Goal: Information Seeking & Learning: Learn about a topic

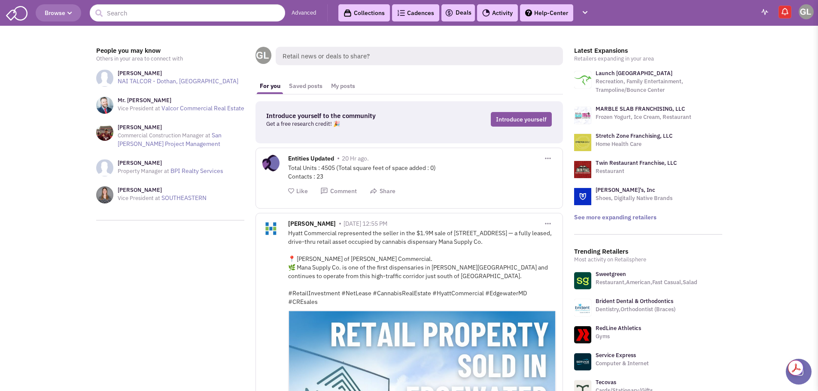
click at [301, 10] on link "Advanced" at bounding box center [304, 13] width 25 height 8
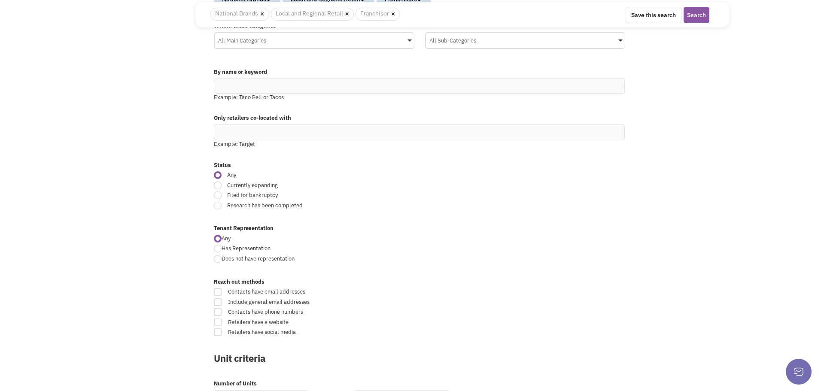
scroll to position [172, 0]
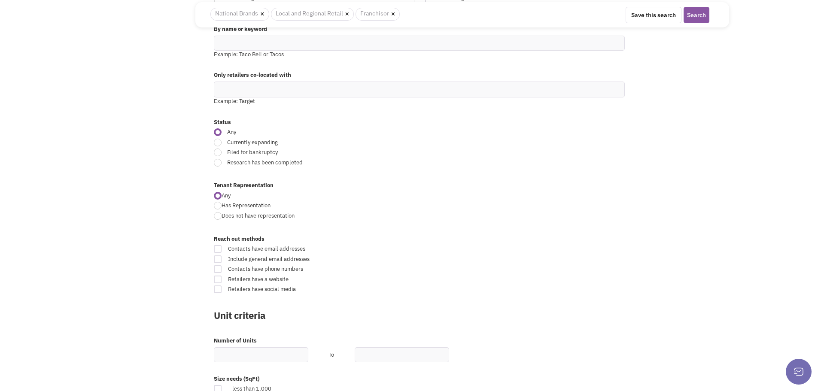
click at [216, 143] on div at bounding box center [218, 143] width 8 height 8
click at [488, 143] on input "Currently expanding" at bounding box center [491, 143] width 6 height 6
radio input "true"
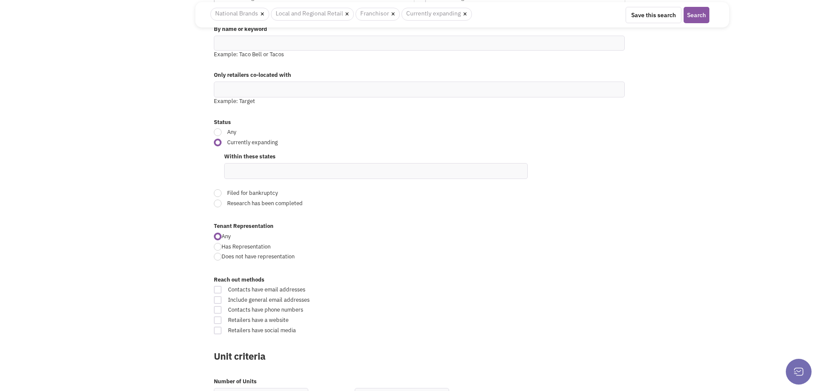
click at [252, 168] on ul at bounding box center [376, 171] width 303 height 15
type input "florida"
type input "georg"
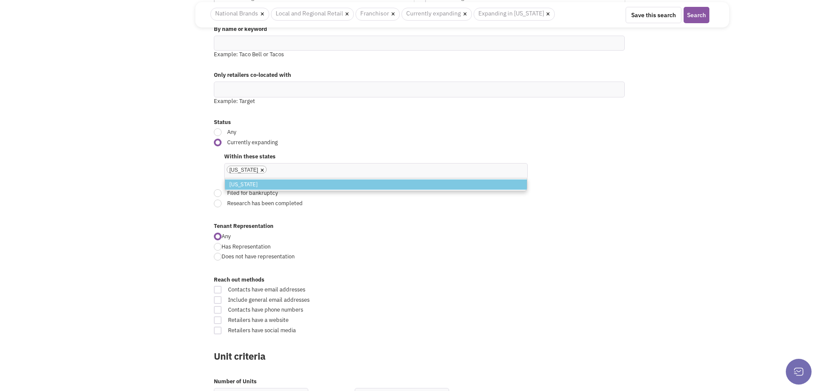
scroll to position [185, 0]
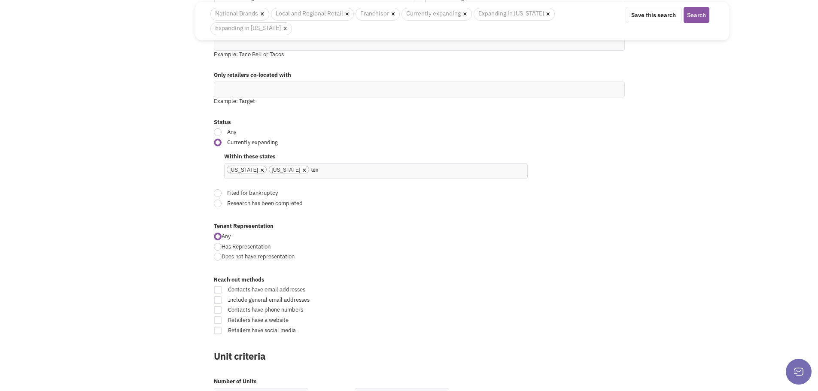
type input "tenn"
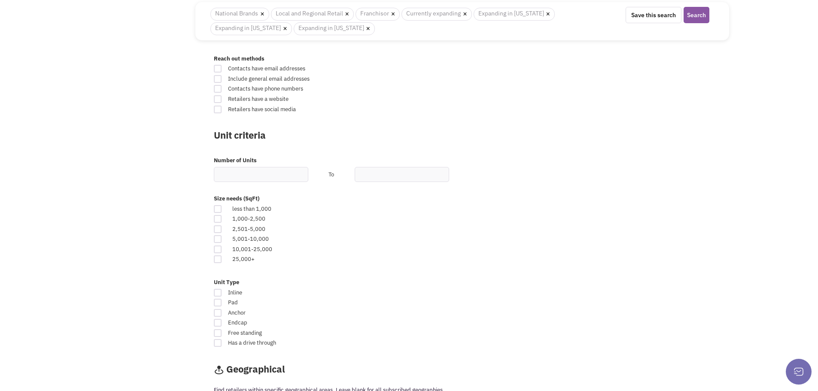
scroll to position [443, 0]
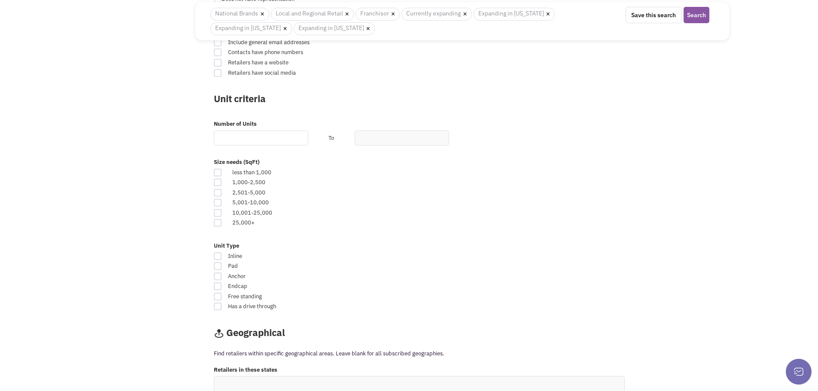
click at [268, 137] on input "text" at bounding box center [261, 138] width 95 height 15
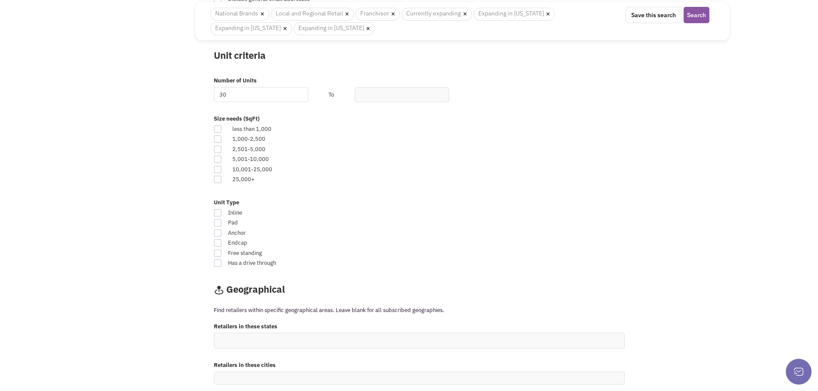
scroll to position [528, 0]
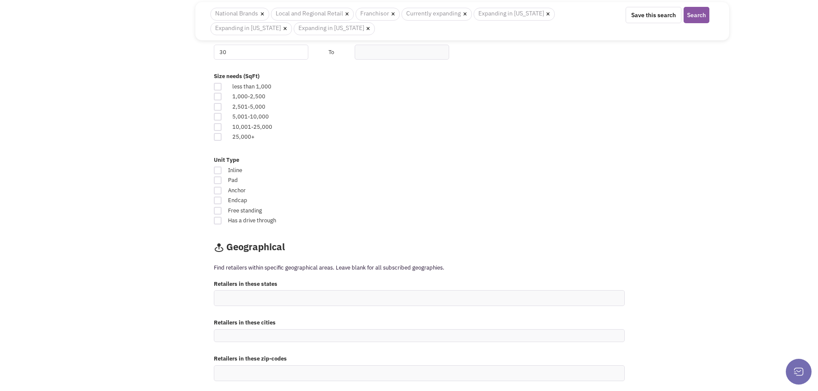
type input "30"
click at [216, 171] on div at bounding box center [218, 171] width 8 height 8
click at [491, 171] on input "Inline" at bounding box center [494, 171] width 6 height 6
checkbox input "true"
click at [218, 117] on div at bounding box center [218, 117] width 8 height 8
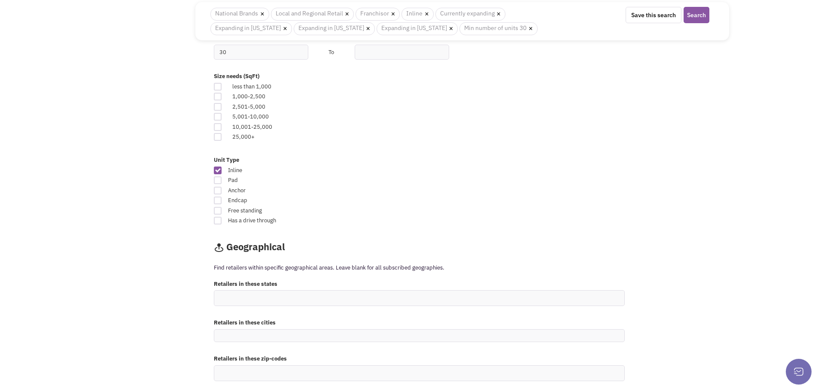
click at [223, 117] on input "checkbox" at bounding box center [226, 118] width 6 height 6
checkbox input "true"
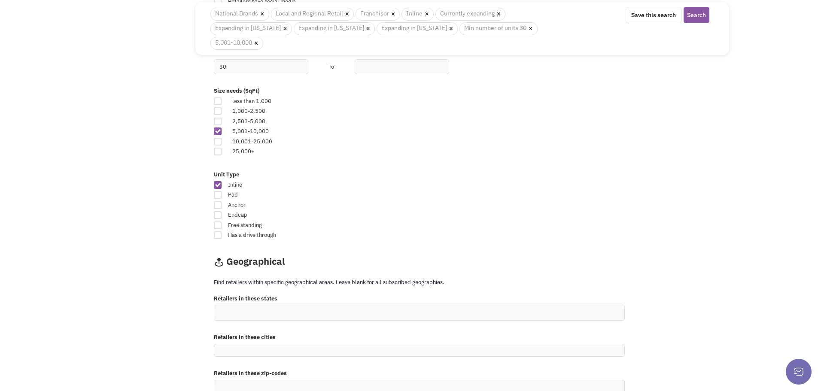
click at [218, 201] on div at bounding box center [218, 205] width 8 height 8
click at [491, 203] on input "Anchor" at bounding box center [494, 206] width 6 height 6
checkbox input "true"
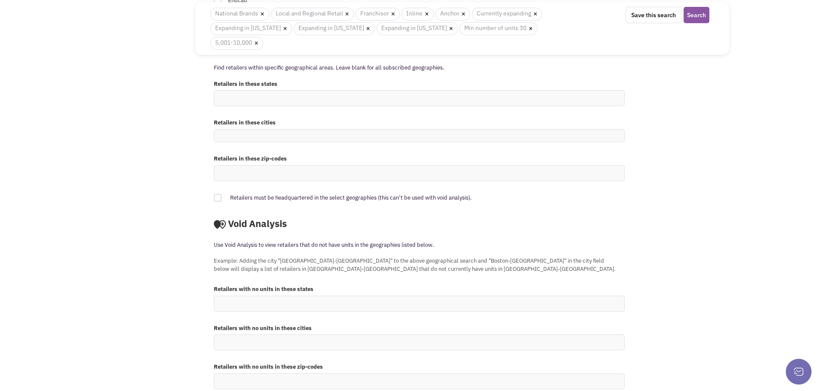
scroll to position [744, 0]
click at [690, 12] on button "Search" at bounding box center [697, 15] width 26 height 16
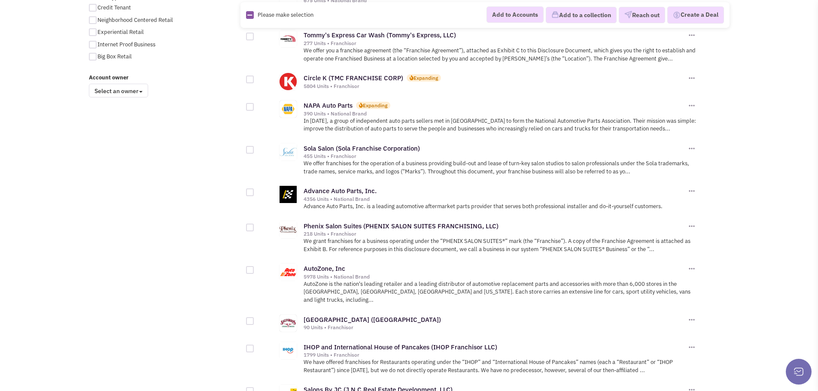
scroll to position [644, 0]
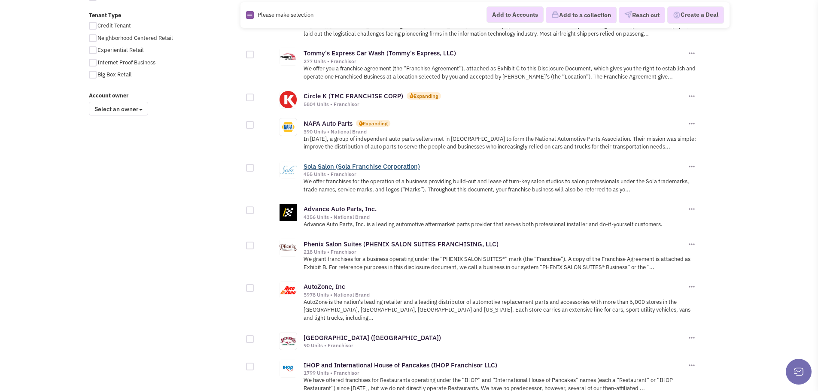
click at [371, 162] on link "Sola Salon (Sola Franchise Corporation)" at bounding box center [362, 166] width 116 height 8
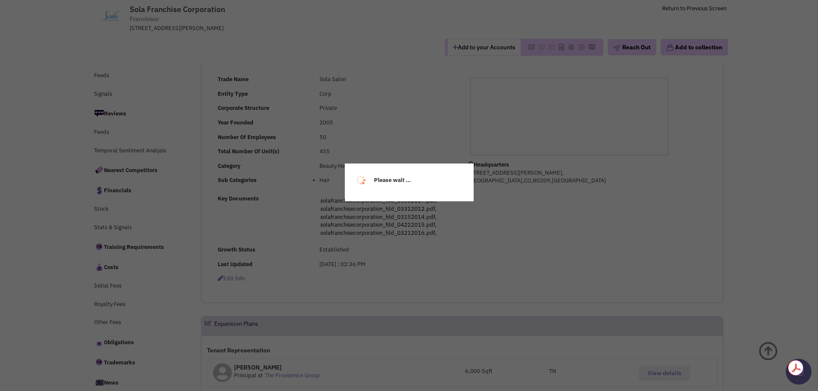
scroll to position [215, 0]
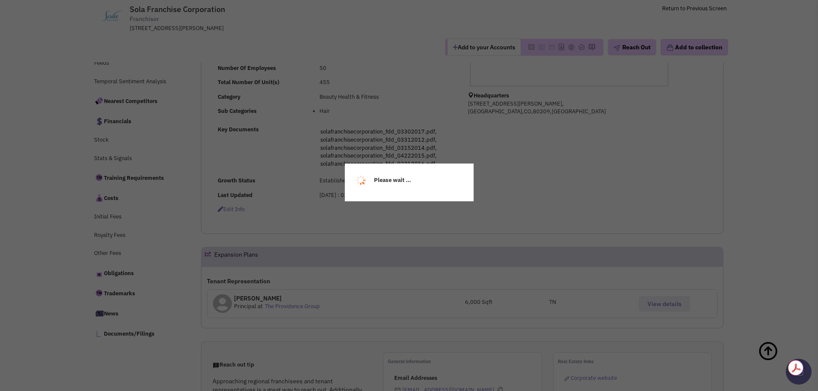
select select
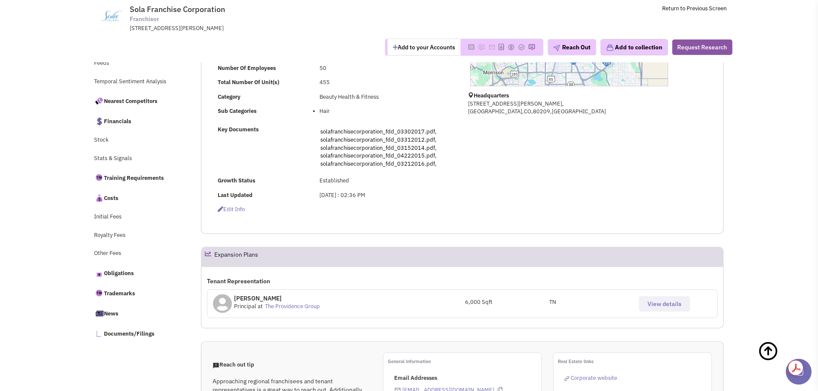
select select
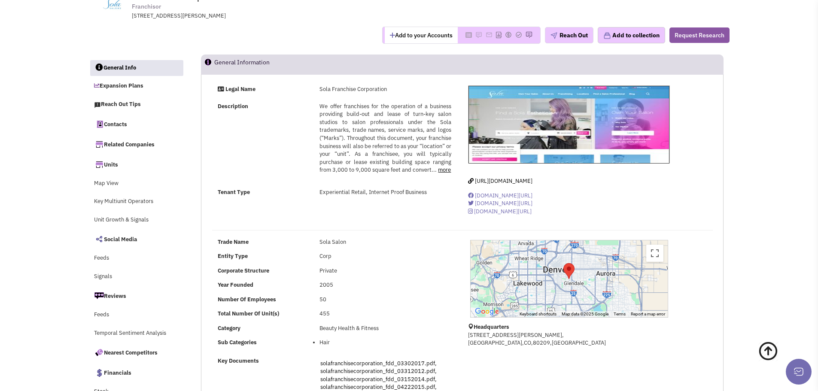
scroll to position [0, 0]
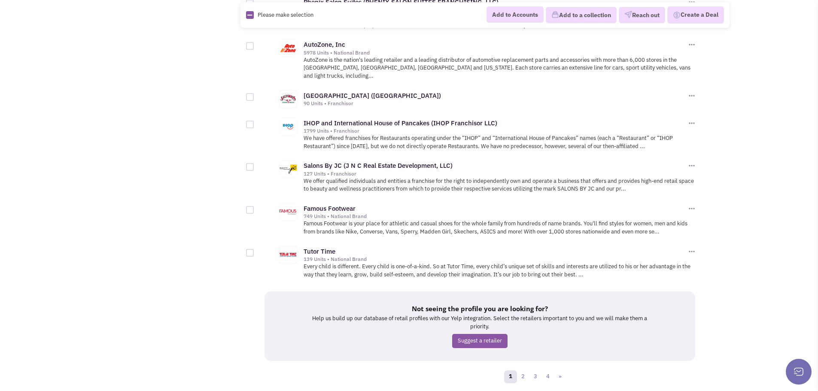
scroll to position [901, 0]
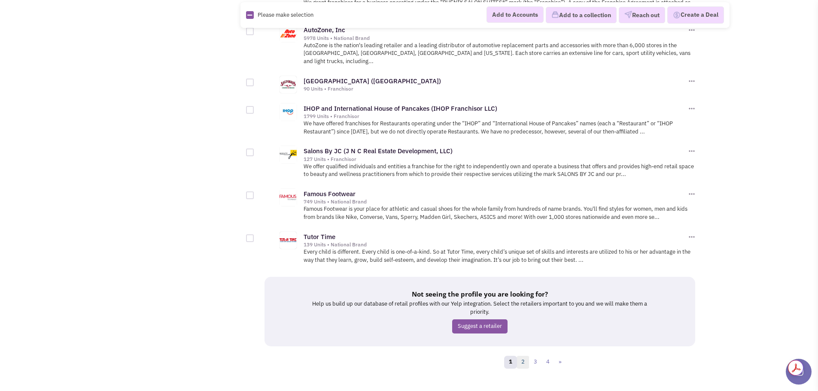
click at [522, 356] on link "2" at bounding box center [523, 362] width 13 height 13
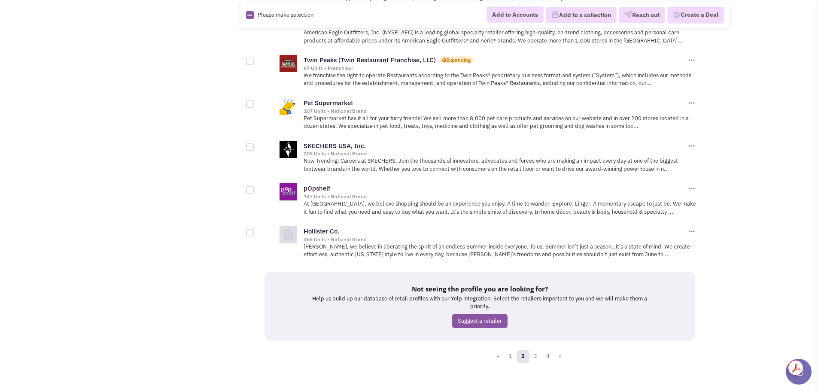
scroll to position [947, 0]
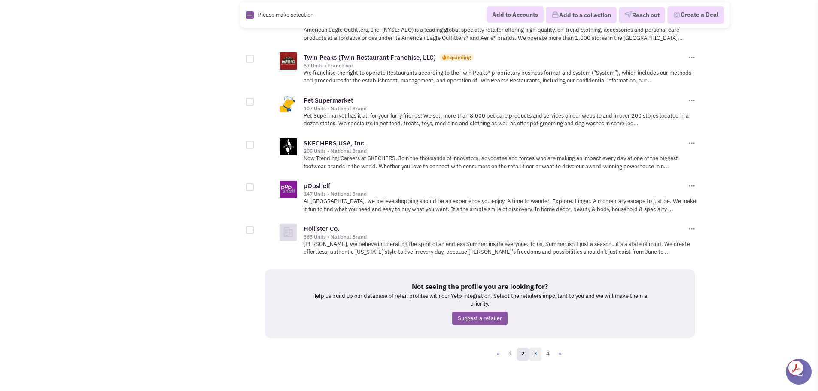
click at [538, 348] on link "3" at bounding box center [535, 354] width 13 height 13
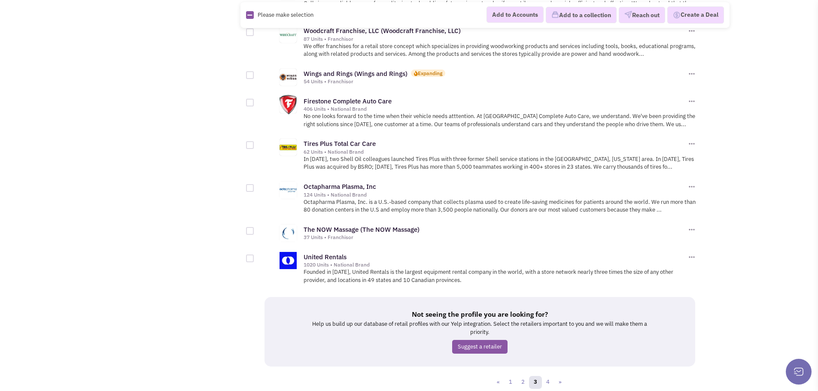
scroll to position [917, 0]
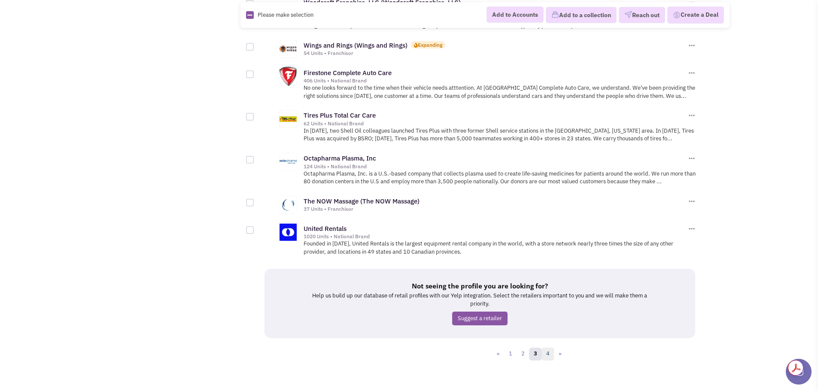
click at [548, 348] on link "4" at bounding box center [548, 354] width 13 height 13
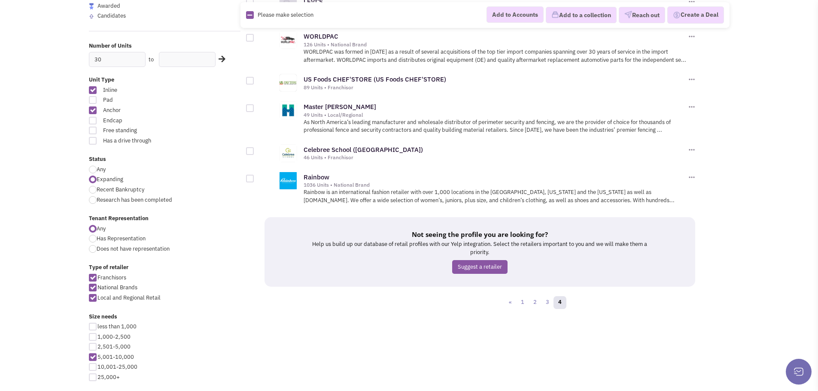
scroll to position [172, 0]
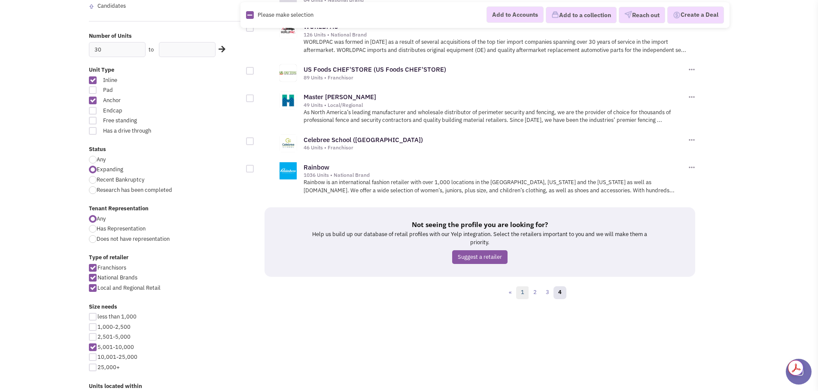
click at [523, 292] on link "1" at bounding box center [522, 293] width 13 height 13
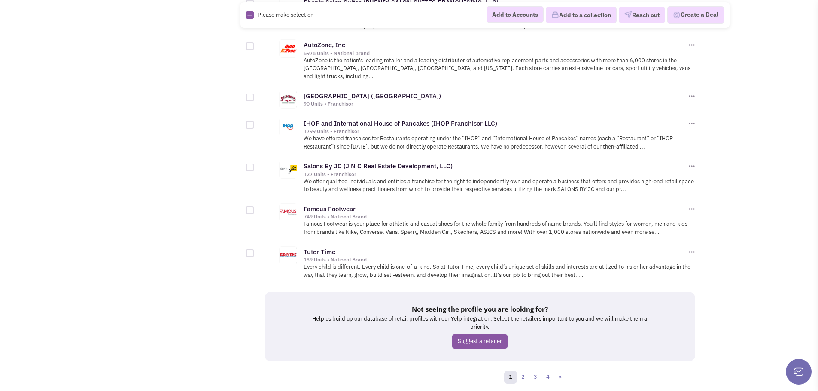
scroll to position [901, 0]
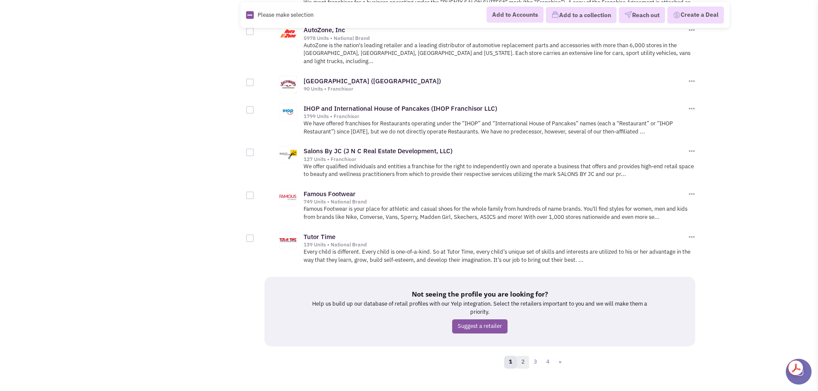
click at [521, 356] on link "2" at bounding box center [523, 362] width 13 height 13
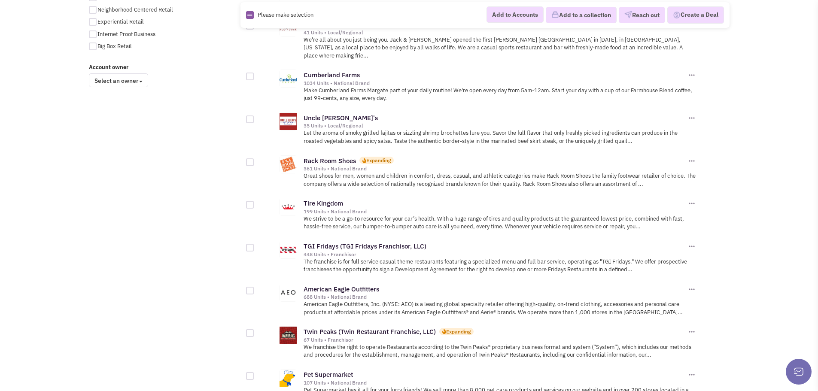
scroll to position [687, 0]
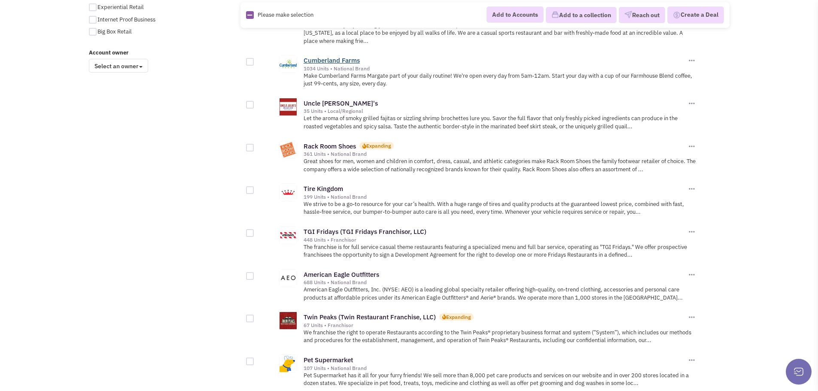
click at [340, 56] on link "Cumberland Farms" at bounding box center [332, 60] width 56 height 8
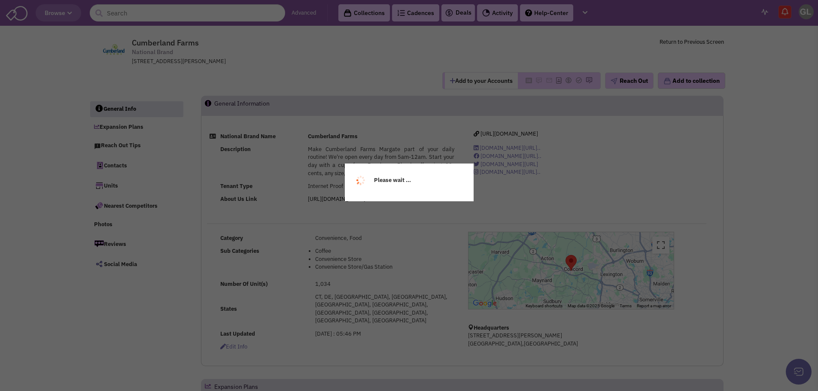
select select
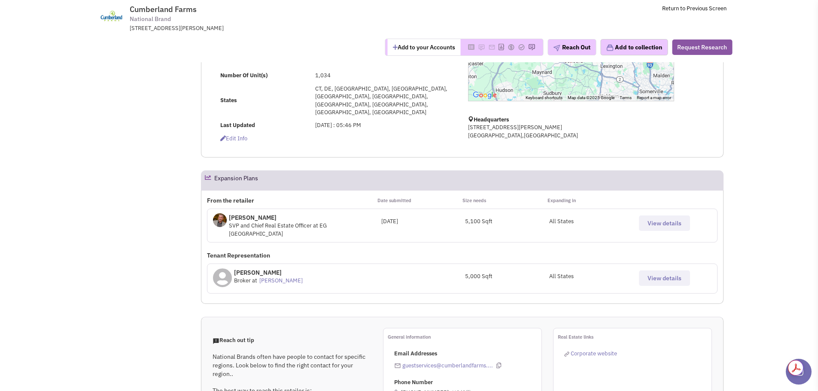
select select
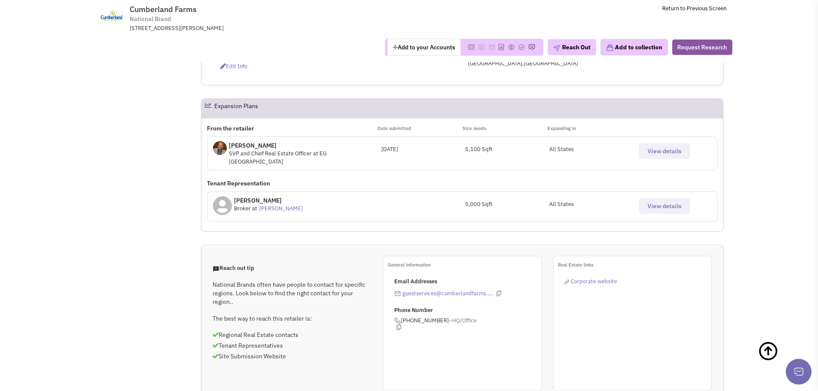
scroll to position [215, 0]
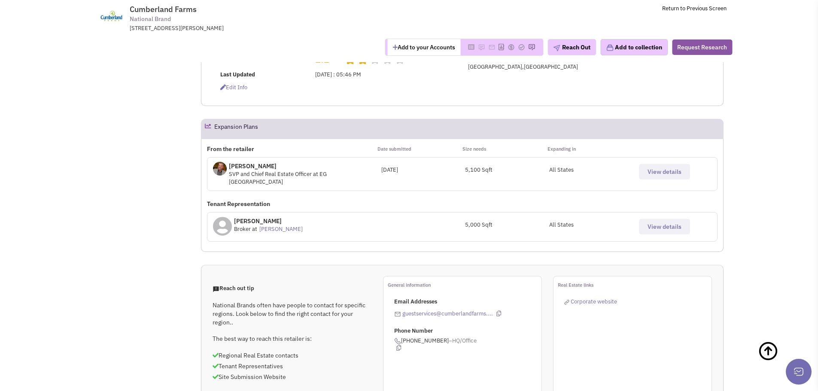
click at [673, 168] on span "View details" at bounding box center [665, 172] width 34 height 8
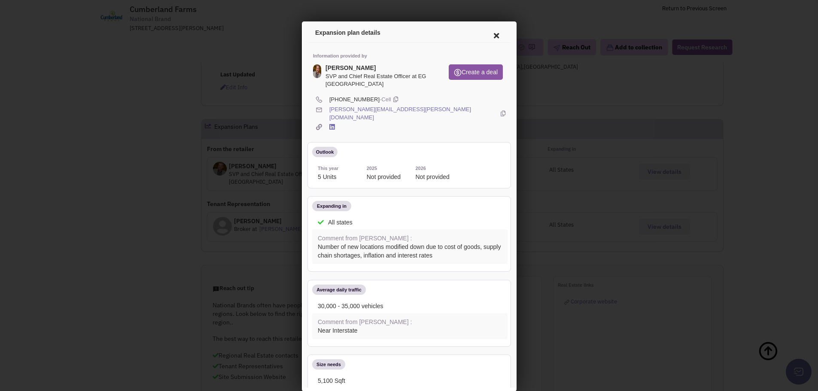
scroll to position [172, 0]
click at [487, 37] on icon at bounding box center [495, 34] width 18 height 21
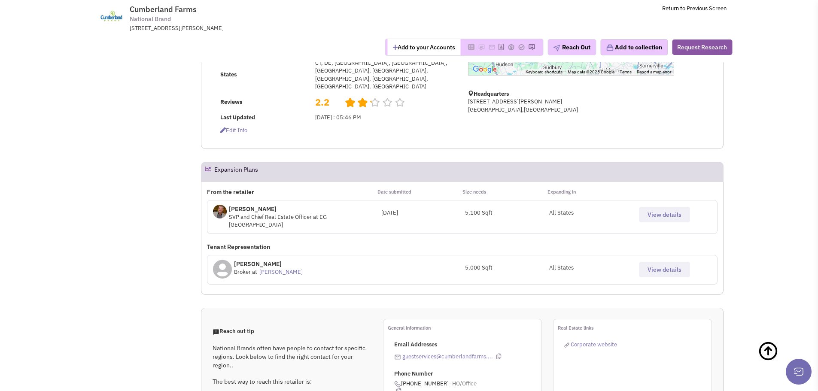
scroll to position [0, 0]
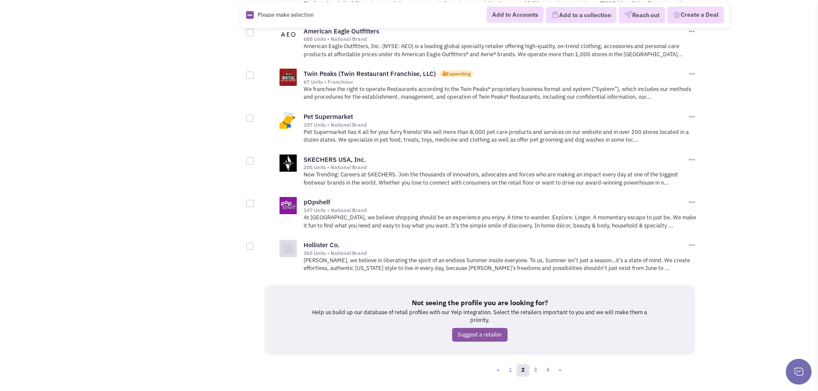
scroll to position [945, 0]
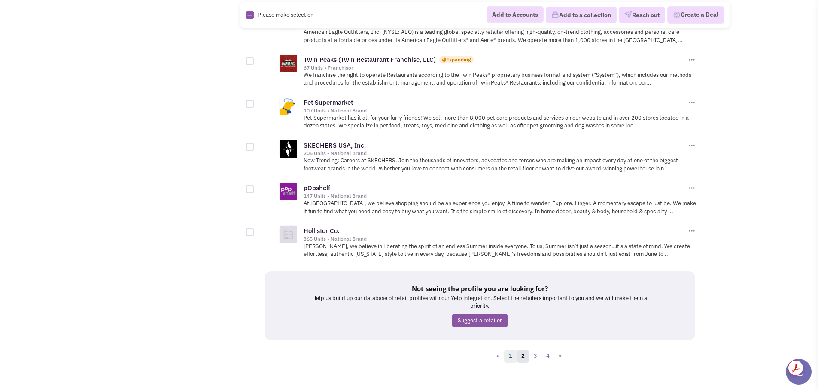
click at [514, 350] on link "1" at bounding box center [510, 356] width 13 height 13
